Goal: Task Accomplishment & Management: Use online tool/utility

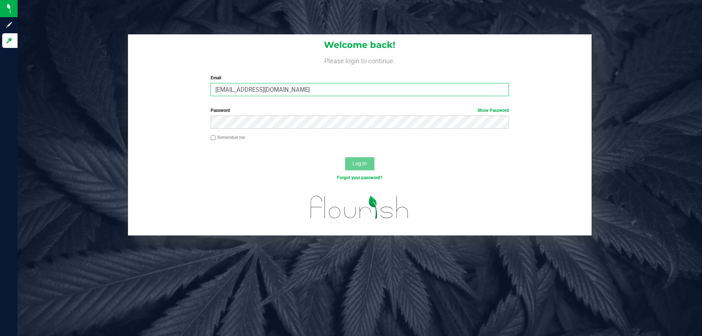
drag, startPoint x: 282, startPoint y: 91, endPoint x: 201, endPoint y: 88, distance: 81.6
click at [201, 88] on div "Welcome back! Please login to continue. Email [EMAIL_ADDRESS][DOMAIN_NAME] Requ…" at bounding box center [359, 68] width 463 height 68
type input "[EMAIL_ADDRESS][DOMAIN_NAME]"
click at [345, 157] on button "Log In" at bounding box center [359, 163] width 29 height 13
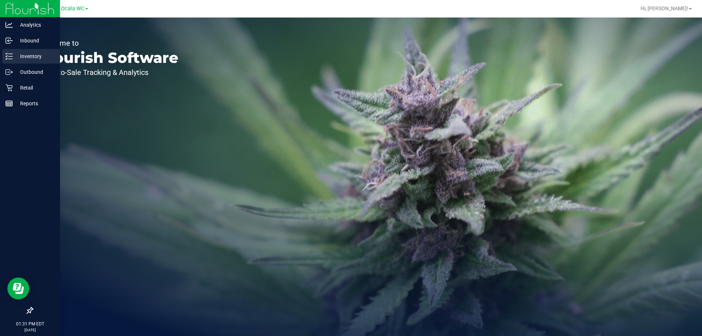
click at [16, 60] on p "Inventory" at bounding box center [35, 56] width 44 height 9
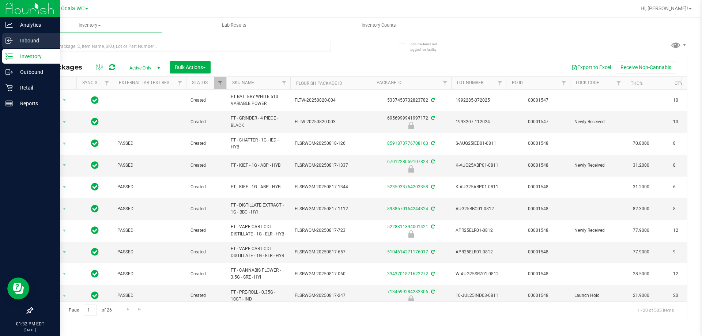
click at [27, 41] on p "Inbound" at bounding box center [35, 40] width 44 height 9
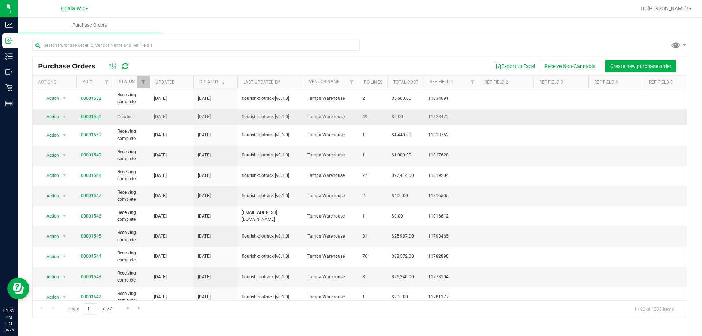
click at [88, 117] on link "00001551" at bounding box center [91, 116] width 20 height 5
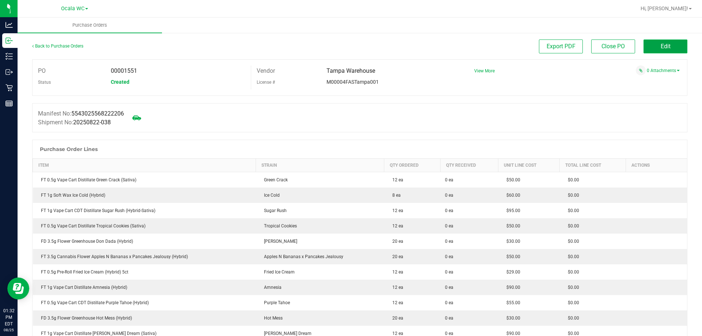
click at [648, 51] on button "Edit" at bounding box center [665, 46] width 44 height 14
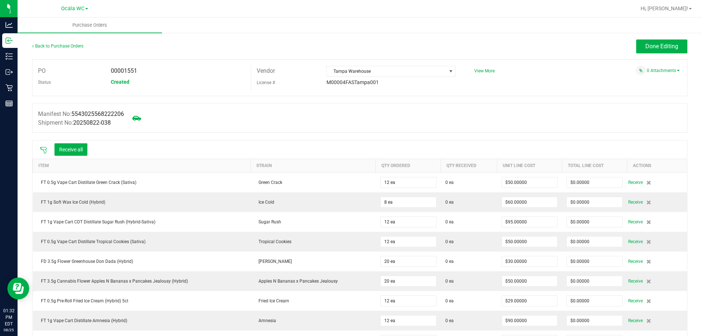
click at [41, 150] on icon at bounding box center [43, 150] width 7 height 7
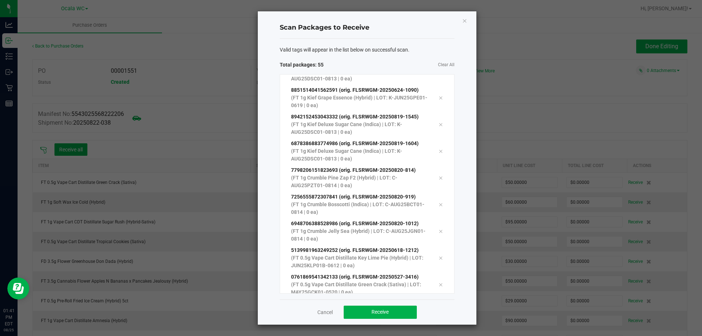
scroll to position [1267, 0]
